Goal: Information Seeking & Learning: Learn about a topic

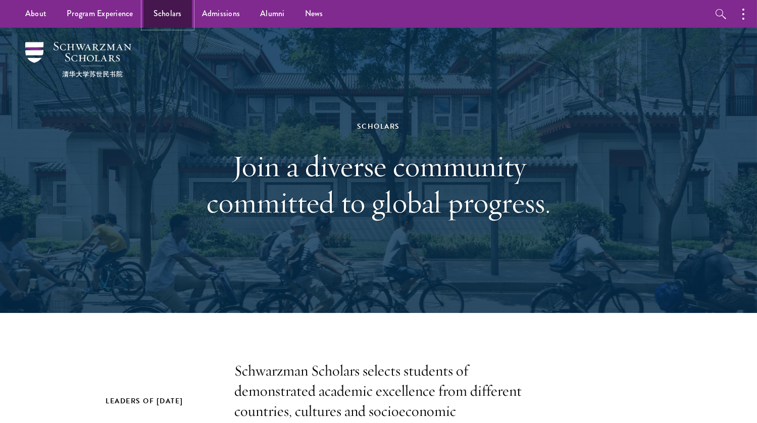
click at [154, 9] on link "Scholars" at bounding box center [167, 14] width 49 height 28
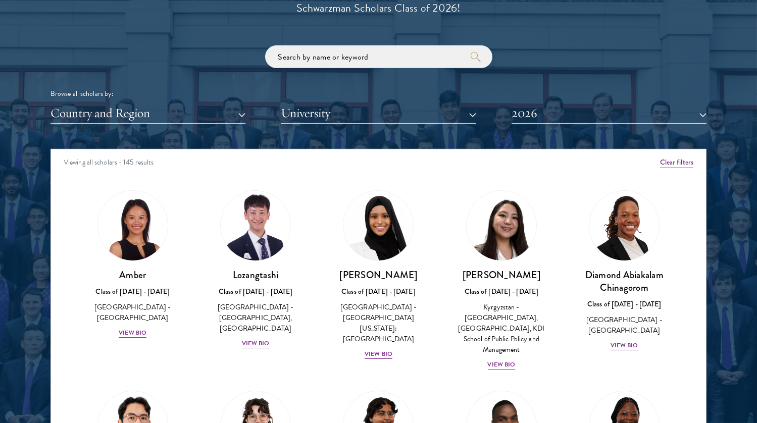
scroll to position [1205, 0]
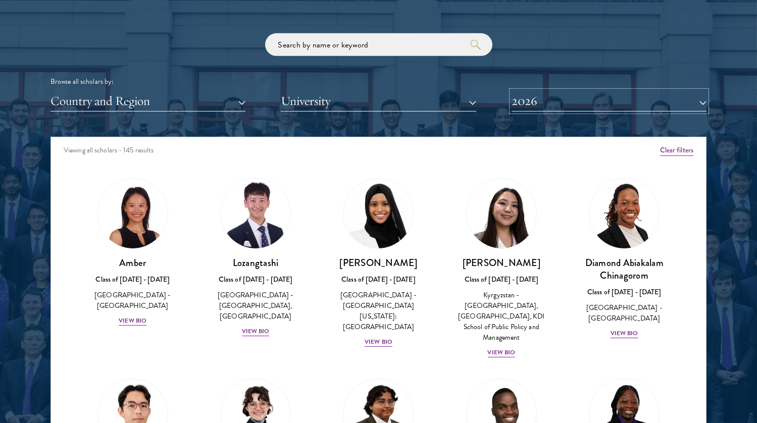
click at [533, 92] on button "2026" at bounding box center [609, 101] width 195 height 21
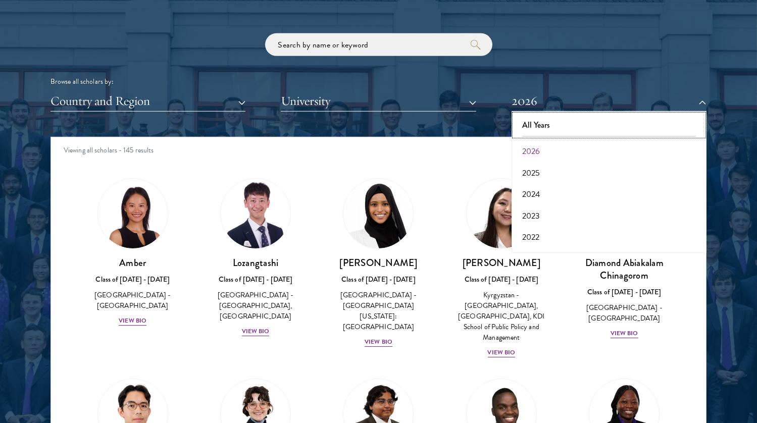
click at [523, 129] on button "All Years" at bounding box center [609, 125] width 189 height 21
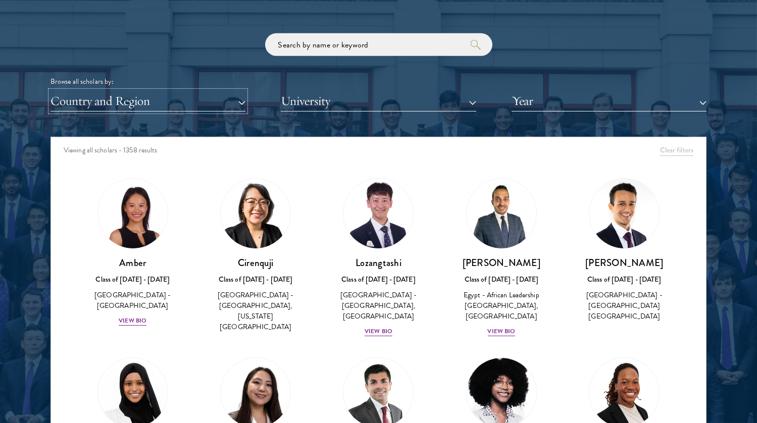
click at [131, 101] on button "Country and Region" at bounding box center [148, 101] width 195 height 21
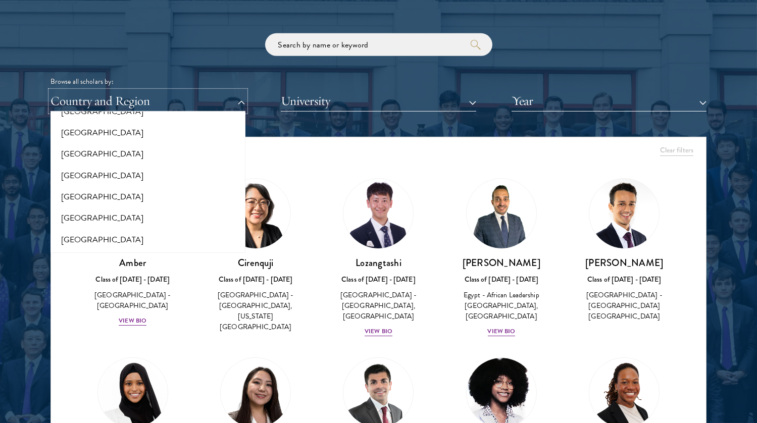
scroll to position [317, 0]
click at [102, 149] on button "[GEOGRAPHIC_DATA]" at bounding box center [148, 155] width 189 height 21
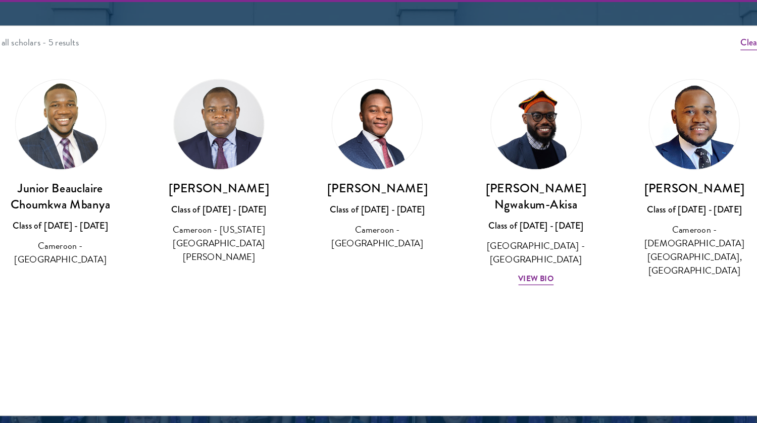
scroll to position [1295, 0]
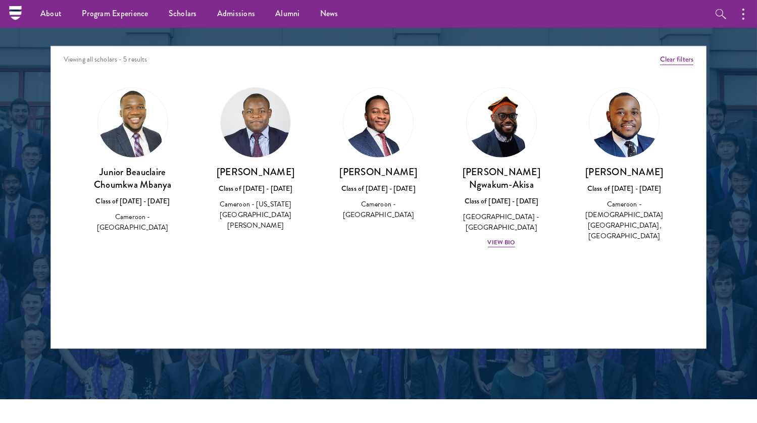
click at [438, 91] on div "Elvis Tanwie Neba Class of 2022 - 2023 Cameroon - University of Edinburgh" at bounding box center [378, 154] width 123 height 154
